Goal: Information Seeking & Learning: Learn about a topic

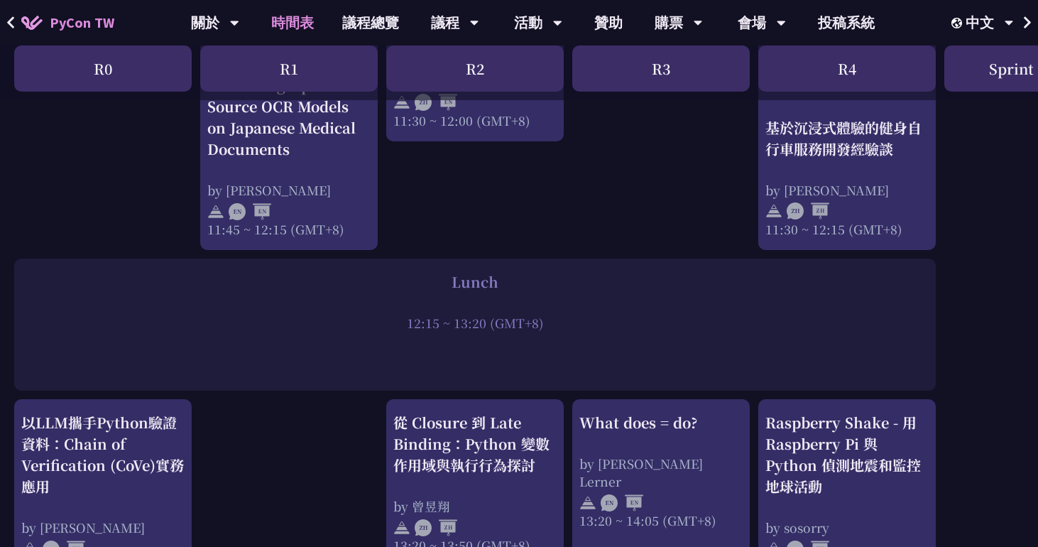
scroll to position [1197, 0]
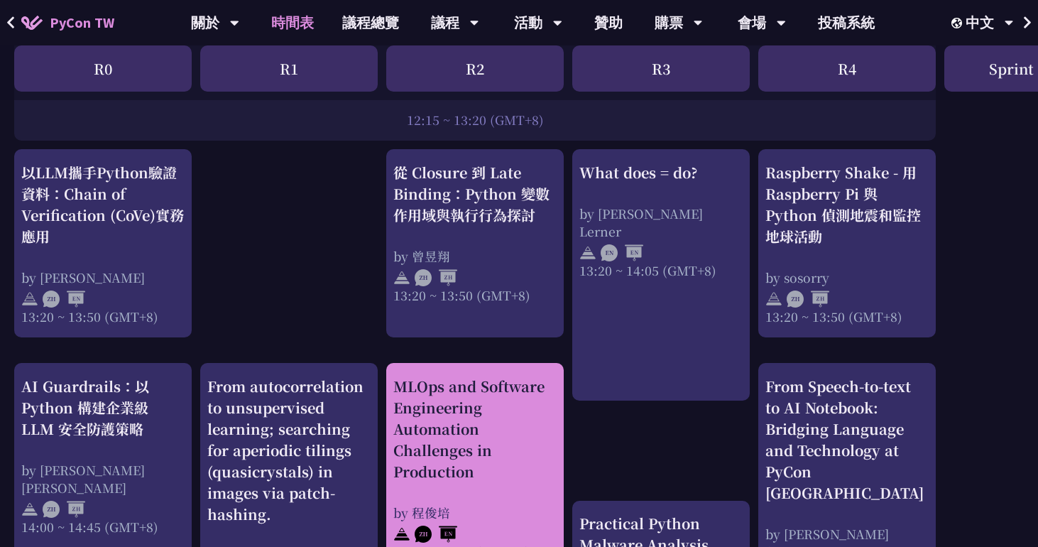
click at [434, 421] on div "MLOps and Software Engineering Automation Challenges in Production" at bounding box center [474, 428] width 163 height 106
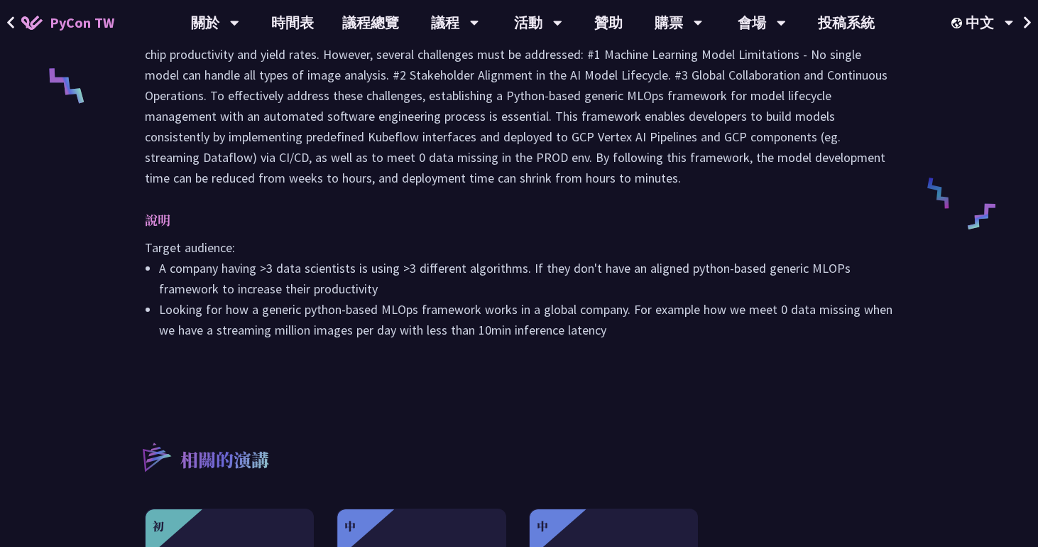
scroll to position [642, 0]
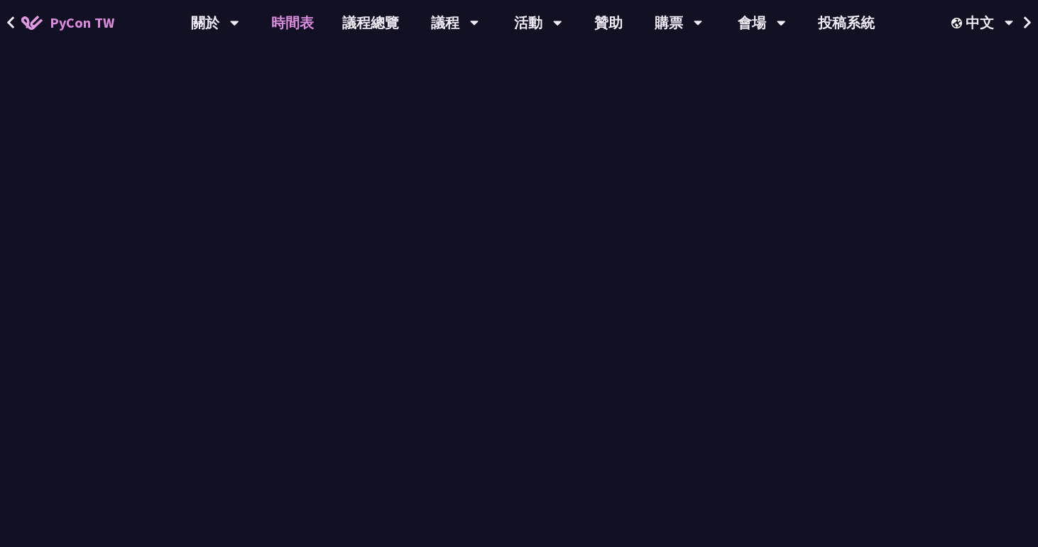
scroll to position [1197, 0]
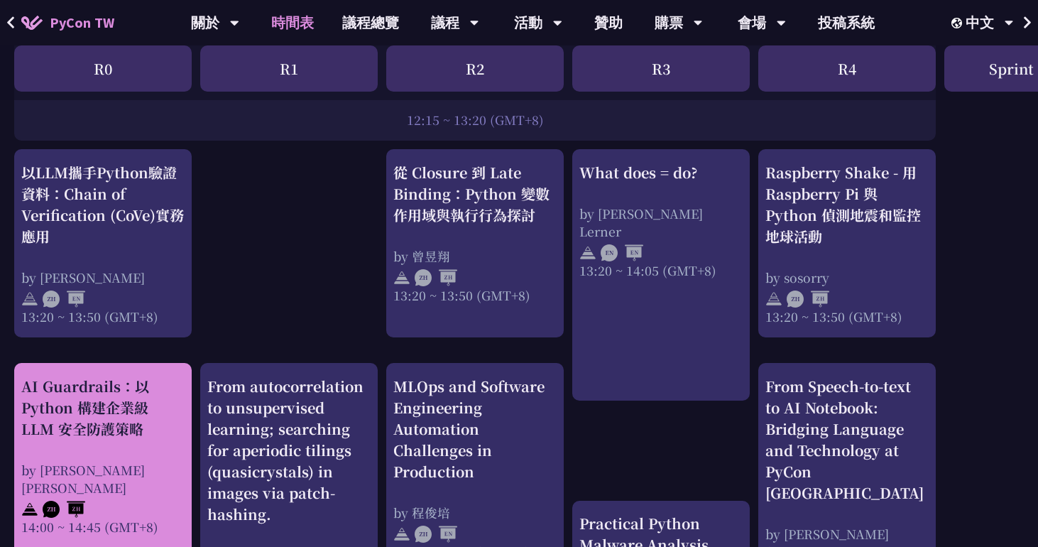
click at [119, 404] on div "AI Guardrails：以 Python 構建企業級 LLM 安全防護策略" at bounding box center [102, 407] width 163 height 64
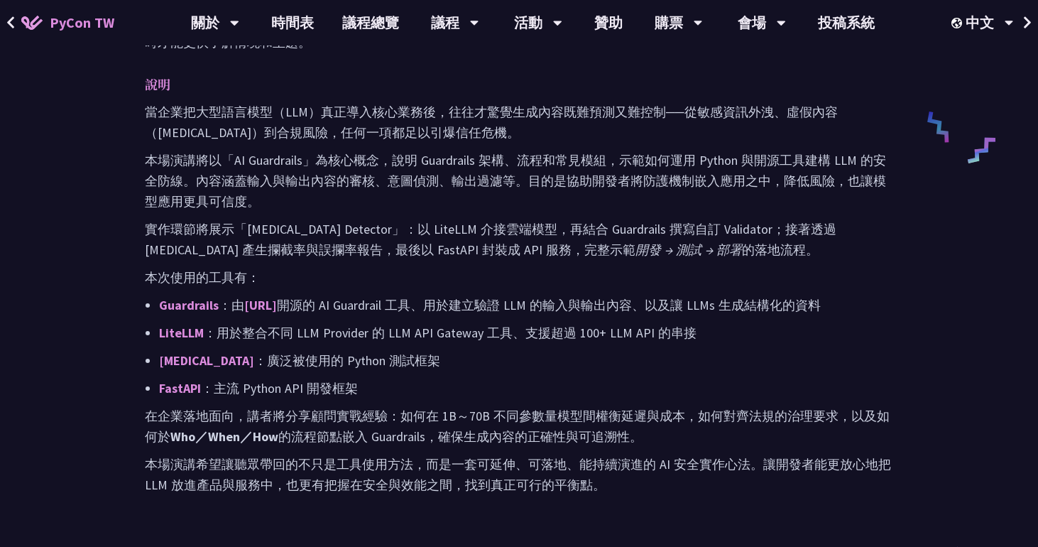
scroll to position [698, 0]
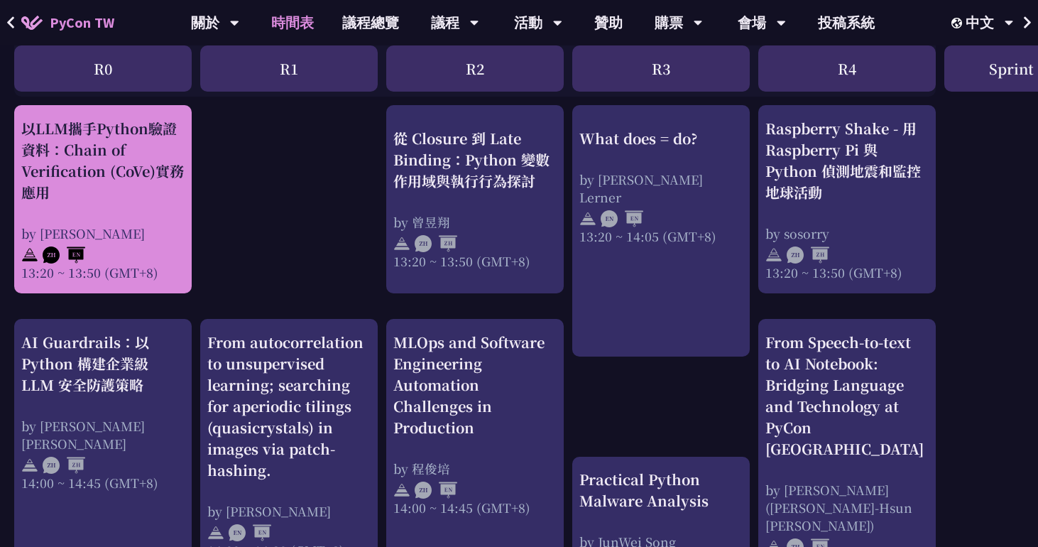
scroll to position [1286, 0]
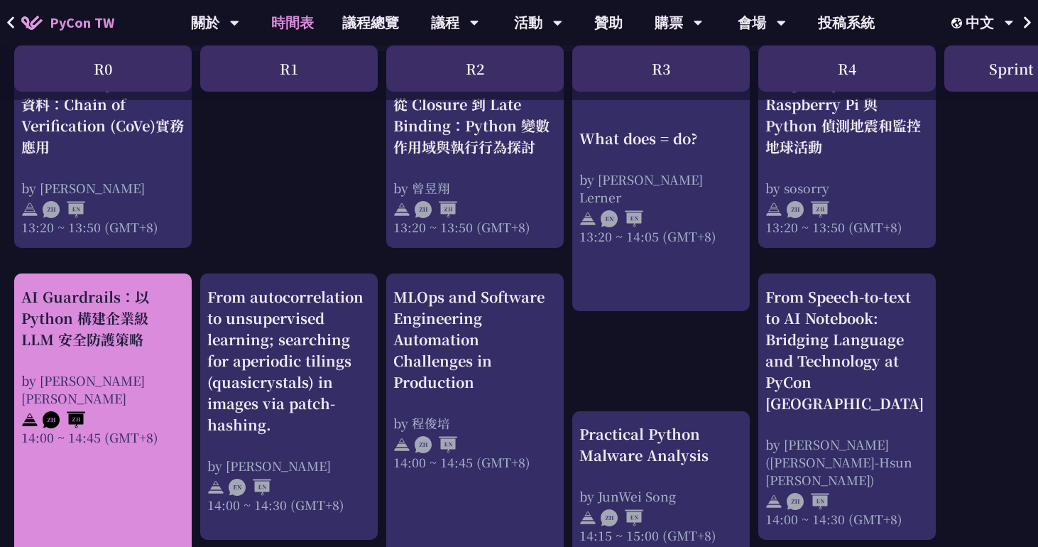
click at [87, 351] on div "AI Guardrails：以 Python 構建企業級 LLM 安全防護策略 by [PERSON_NAME] Un [PERSON_NAME]14:00 …" at bounding box center [102, 366] width 163 height 160
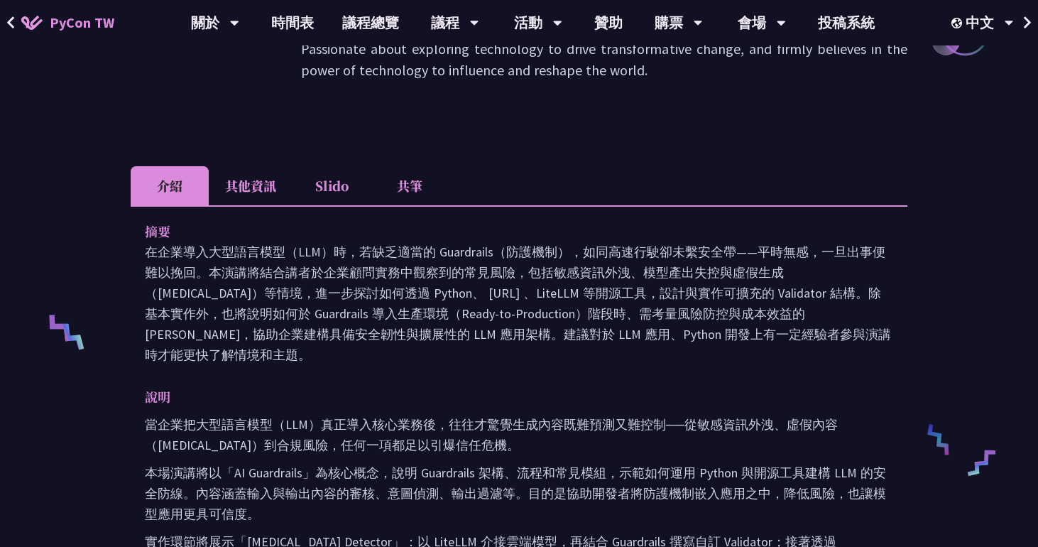
scroll to position [133, 0]
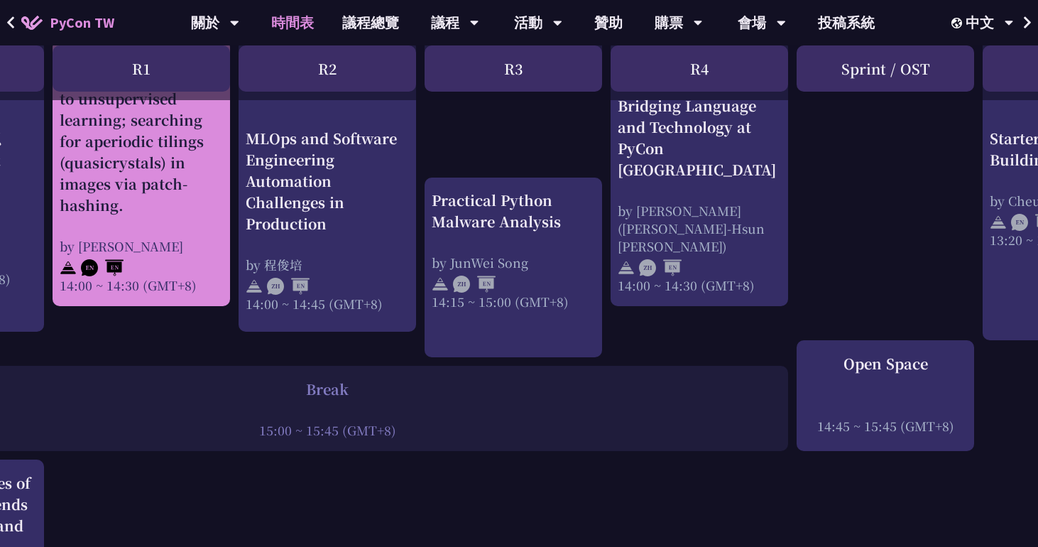
scroll to position [1520, 0]
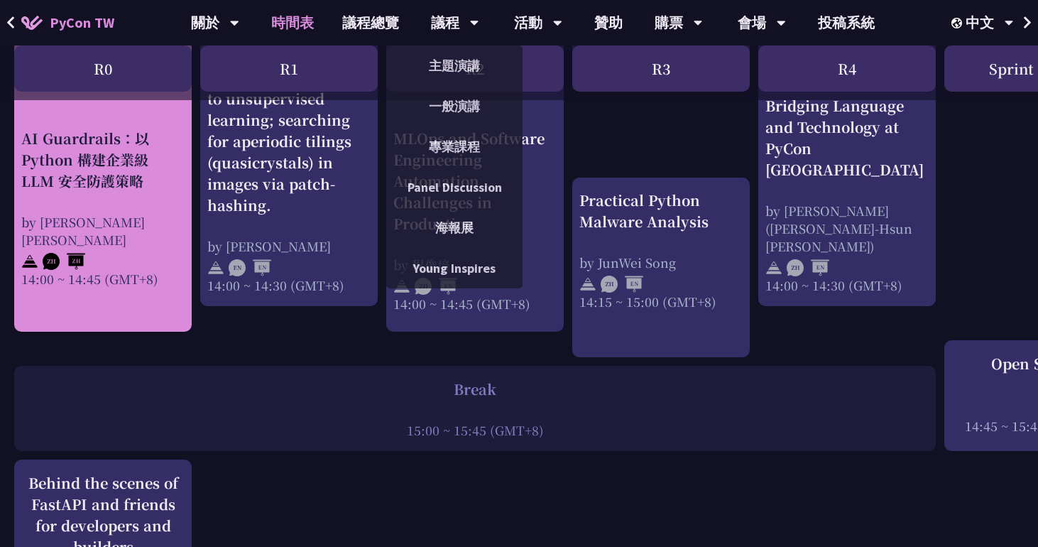
click at [114, 162] on div "AI Guardrails：以 Python 構建企業級 LLM 安全防護策略" at bounding box center [102, 160] width 163 height 64
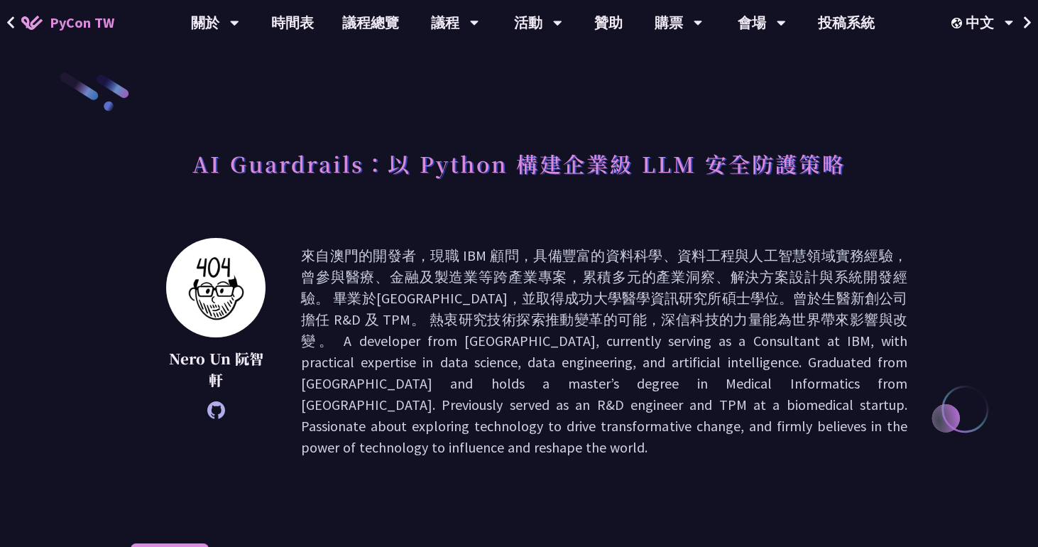
scroll to position [1520, 0]
